Goal: Task Accomplishment & Management: Manage account settings

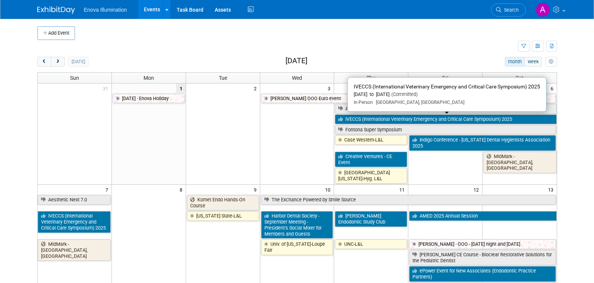
click at [363, 119] on link "IVECCS (International Veterinary Emergency and Critical Care Symposium) 2025" at bounding box center [446, 120] width 222 height 10
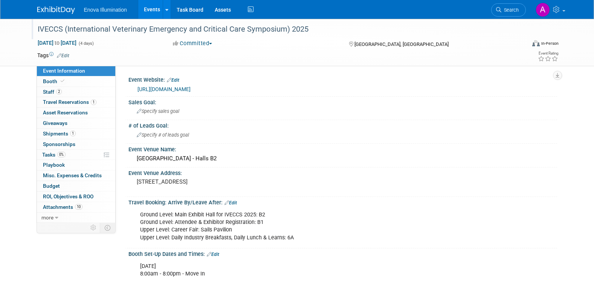
click at [83, 30] on div "IVECCS (International Veterinary Emergency and Critical Care Symposium) 2025" at bounding box center [275, 30] width 480 height 14
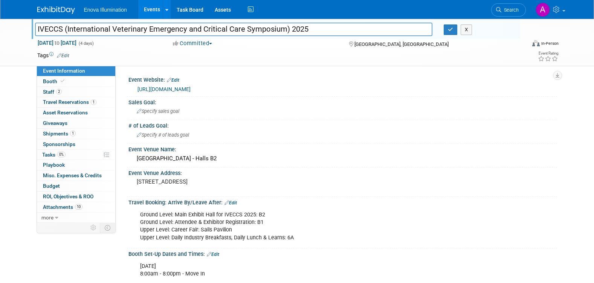
drag, startPoint x: 67, startPoint y: 28, endPoint x: 284, endPoint y: 25, distance: 216.7
click at [284, 25] on input "IVECCS (International Veterinary Emergency and Critical Care Symposium) 2025" at bounding box center [234, 29] width 398 height 13
click at [452, 29] on icon "button" at bounding box center [450, 29] width 5 height 5
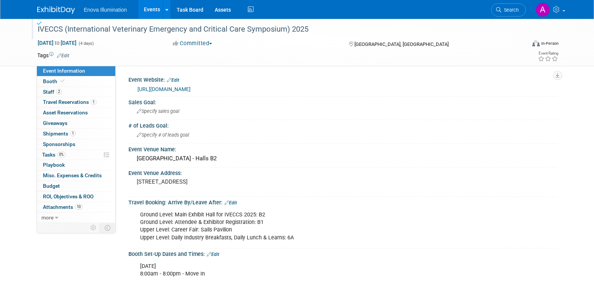
drag, startPoint x: 52, startPoint y: 8, endPoint x: 58, endPoint y: 8, distance: 6.1
click at [53, 8] on img at bounding box center [56, 10] width 38 height 8
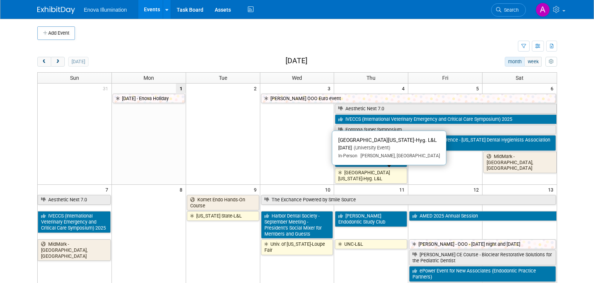
click at [358, 174] on link "[GEOGRAPHIC_DATA][US_STATE]-Hyg. L&L" at bounding box center [371, 175] width 72 height 15
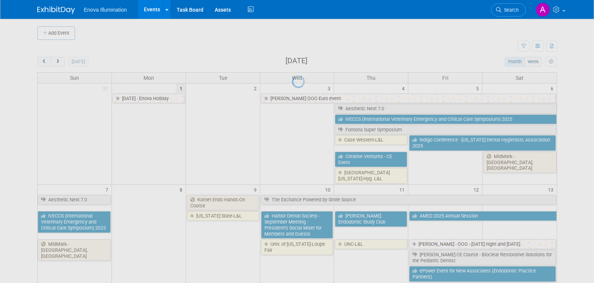
click at [303, 174] on div at bounding box center [297, 141] width 11 height 283
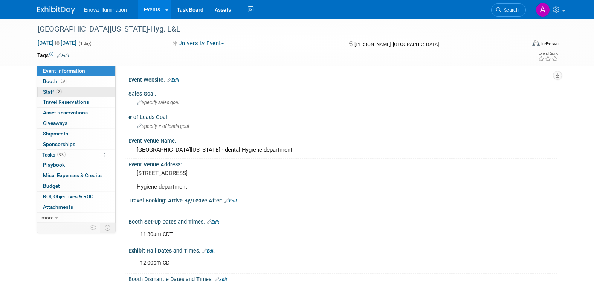
click at [78, 91] on link "2 Staff 2" at bounding box center [76, 92] width 78 height 10
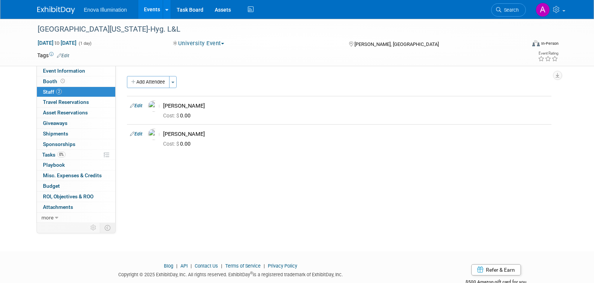
click at [64, 5] on link at bounding box center [60, 6] width 47 height 6
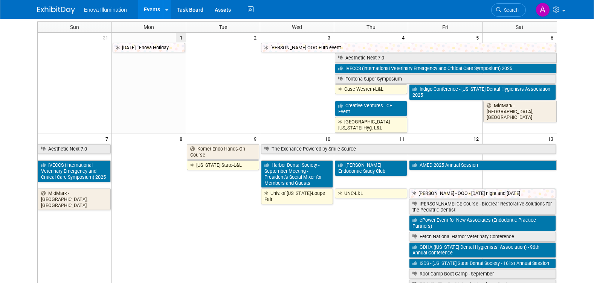
scroll to position [38, 0]
